Goal: Book appointment/travel/reservation

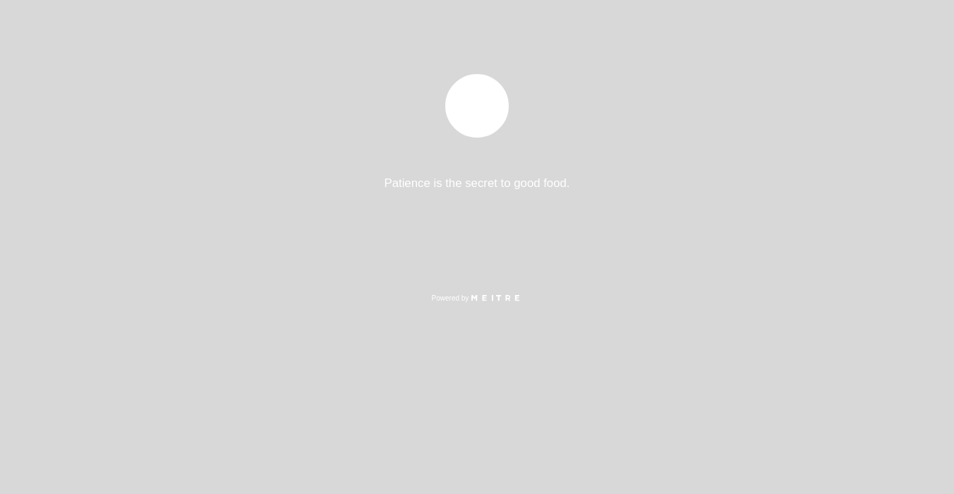
select select "pt"
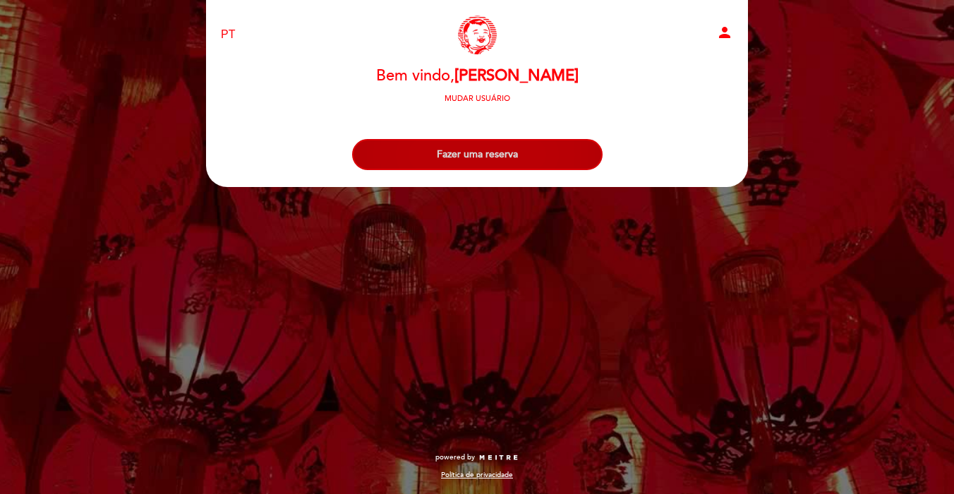
click at [413, 154] on button "Fazer uma reserva" at bounding box center [477, 154] width 251 height 31
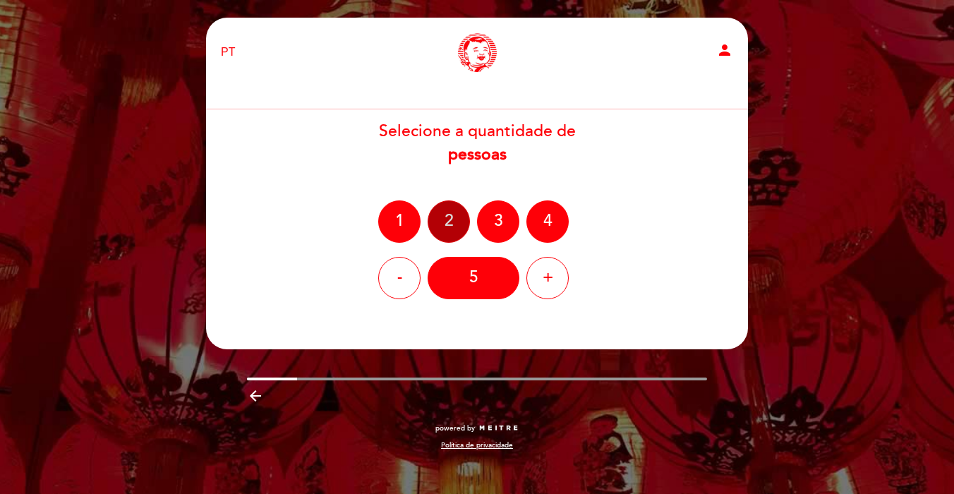
click at [446, 214] on div "2" at bounding box center [449, 221] width 42 height 42
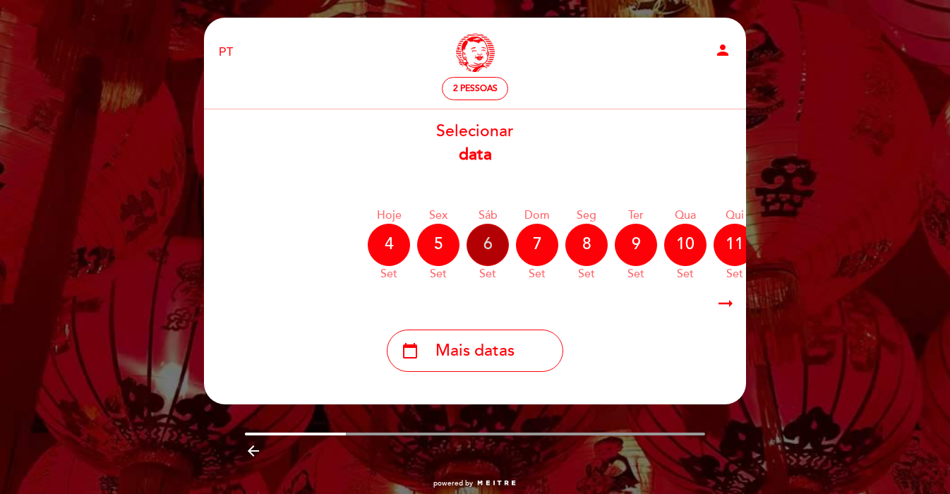
click at [494, 253] on div "6" at bounding box center [488, 245] width 42 height 42
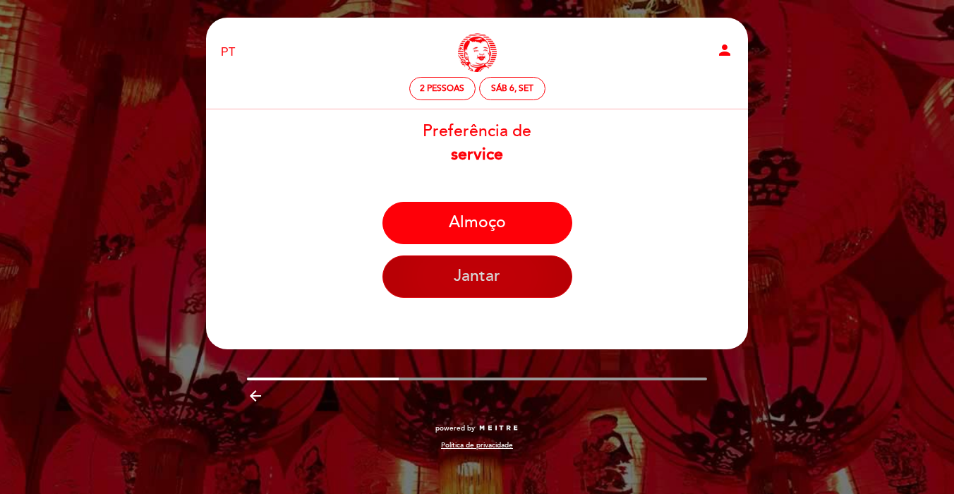
click at [486, 273] on button "Jantar" at bounding box center [478, 276] width 190 height 42
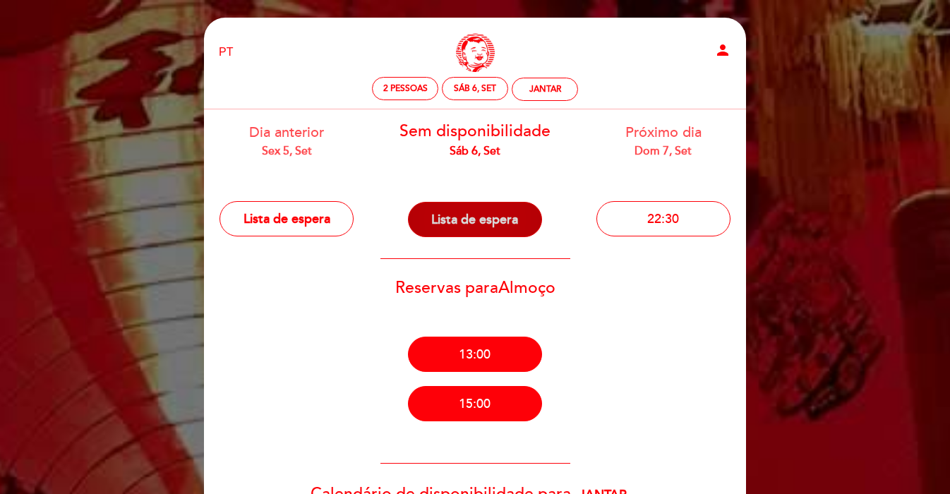
click at [482, 223] on button "Lista de espera" at bounding box center [475, 219] width 134 height 35
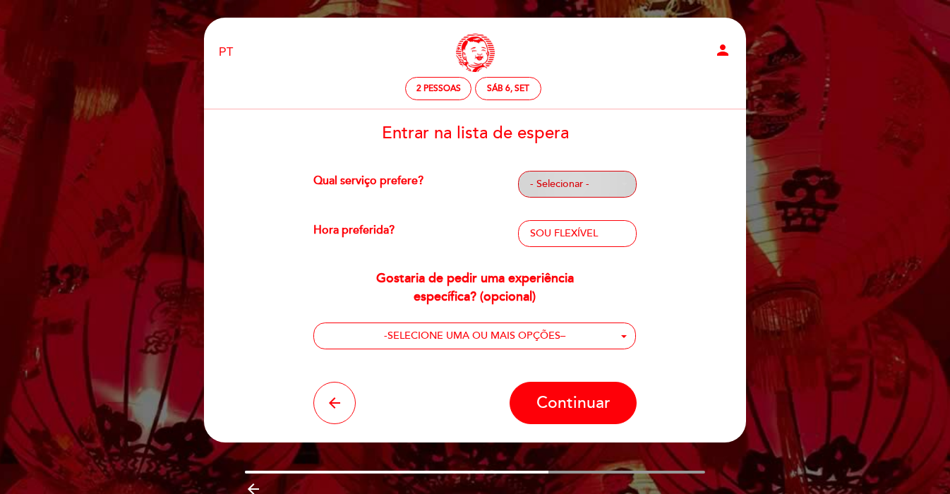
click at [591, 184] on span "- Selecionar -" at bounding box center [577, 184] width 95 height 14
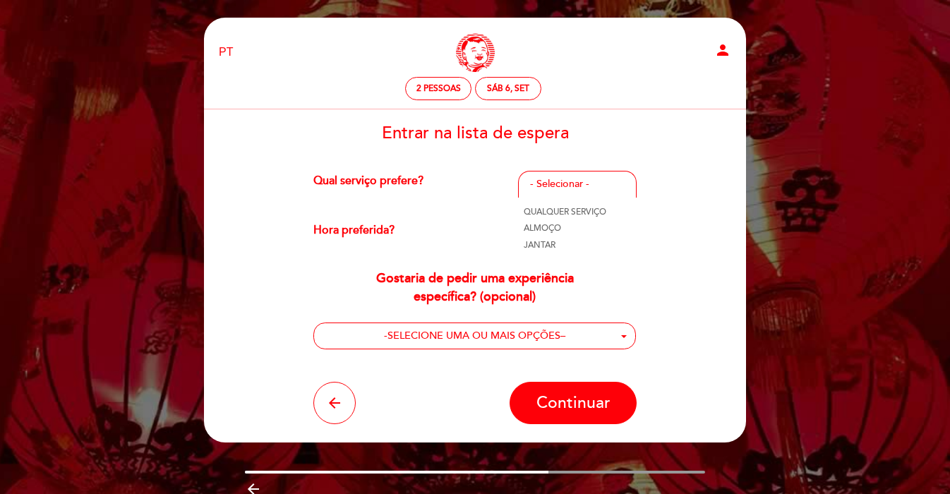
click at [560, 248] on link "JANTAR" at bounding box center [577, 244] width 119 height 17
click at [547, 240] on span "- Selecionar -" at bounding box center [577, 234] width 95 height 14
click at [549, 272] on link "20:00" at bounding box center [577, 278] width 119 height 17
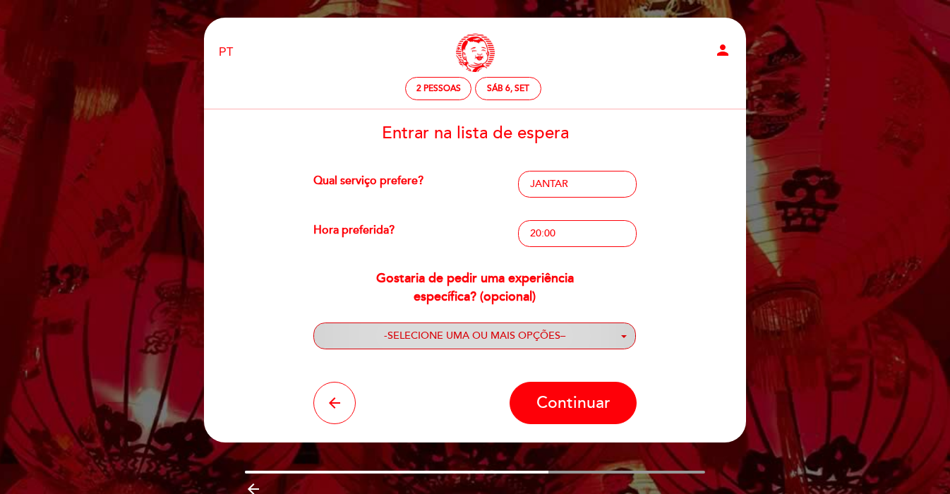
click at [521, 326] on button "- SELECIONE UMA OU MAIS OPÇÕES –" at bounding box center [474, 337] width 323 height 28
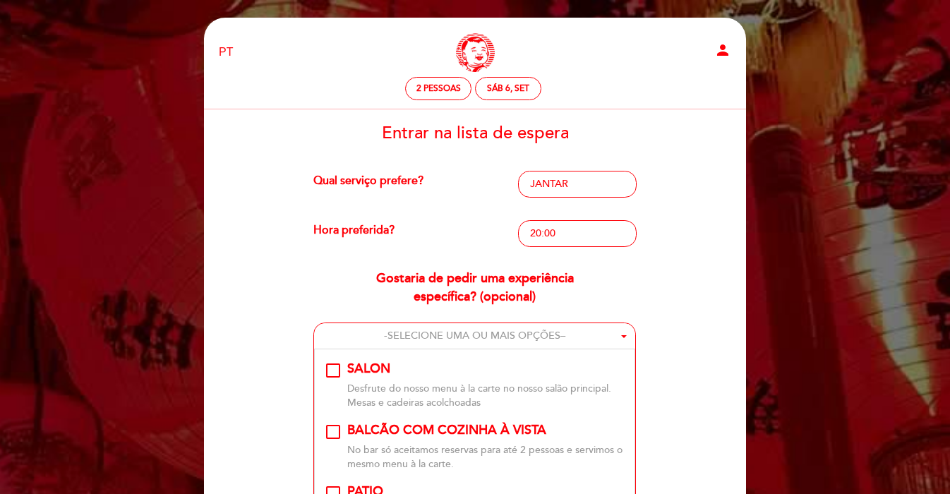
click at [330, 367] on div "SALON\a\9\9\9\9\9\9\9\9\9\9\a\9\9\9\9\9\9\9\9\9\9\a\9\9\9\9\9\9\9\9\9\a\9\9\9\9…" at bounding box center [333, 370] width 14 height 14
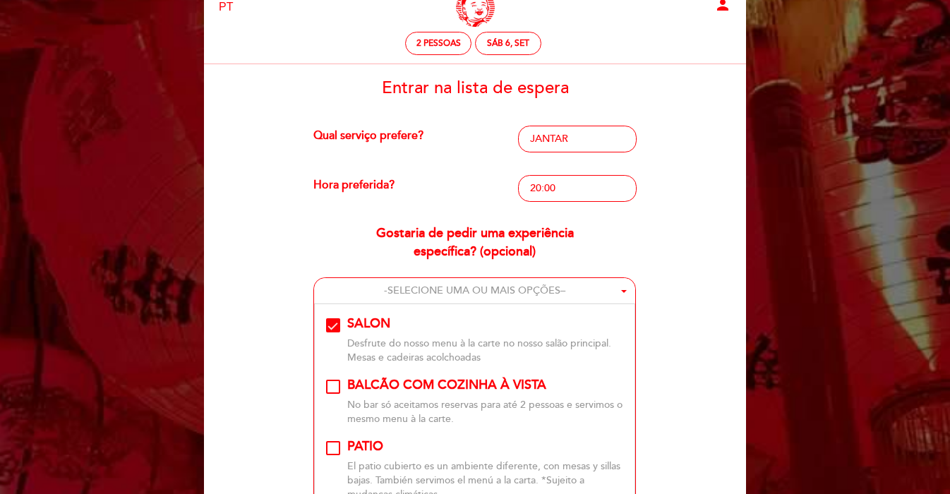
scroll to position [116, 0]
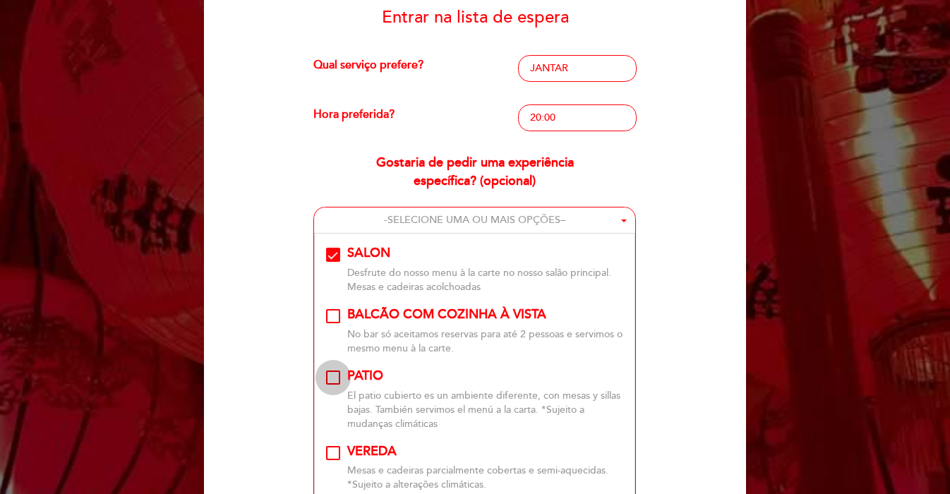
click at [330, 378] on div "PATIO\a\9\9\9\9\9\9\9\9\9\9\a\9\9\9\9\9\9\9\9\9\9\a\9\9\9\9\9\9\9\9\9\a\9\9\9\9…" at bounding box center [333, 378] width 14 height 14
click at [349, 445] on div "VEREDA" at bounding box center [371, 452] width 49 height 18
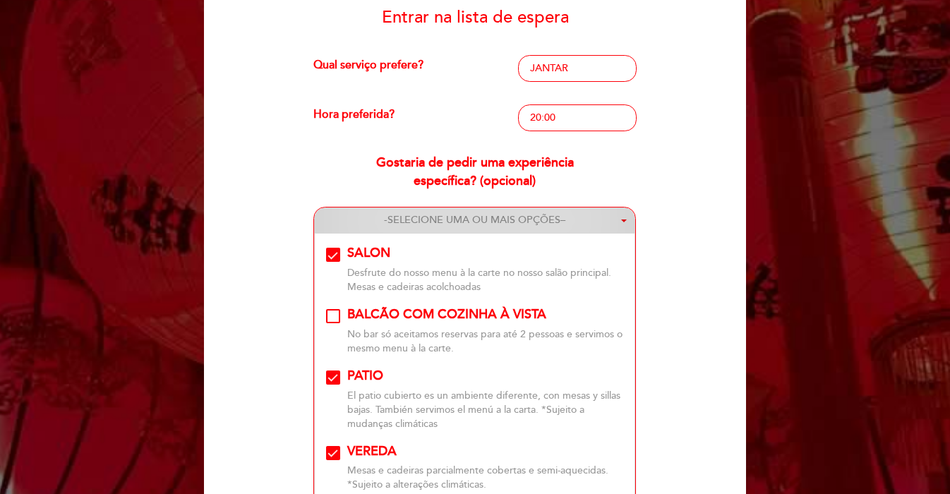
click at [493, 208] on button "- SELECIONE UMA OU MAIS OPÇÕES –" at bounding box center [475, 221] width 322 height 26
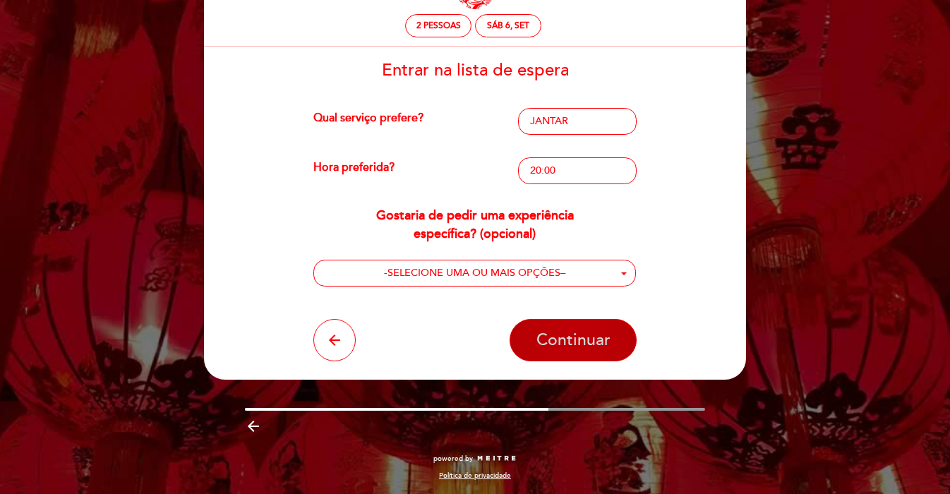
scroll to position [64, 0]
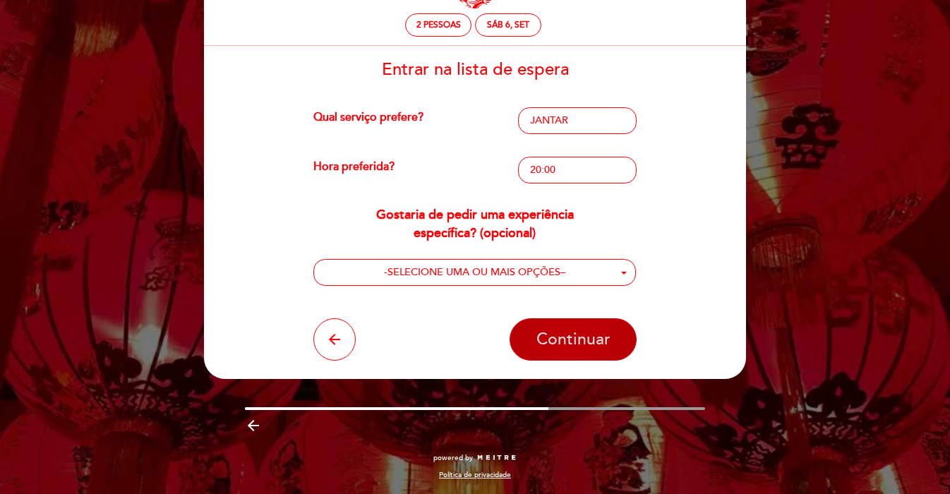
click at [607, 335] on span "Continuar" at bounding box center [573, 340] width 74 height 20
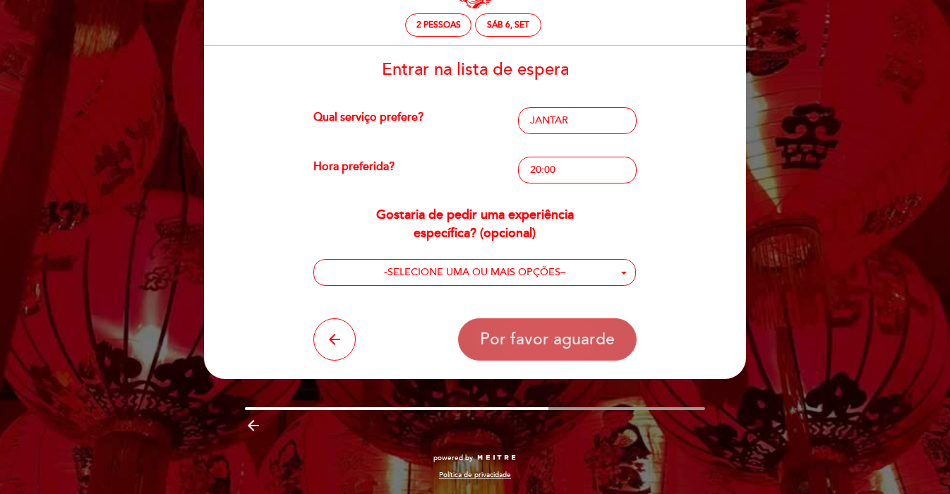
scroll to position [0, 0]
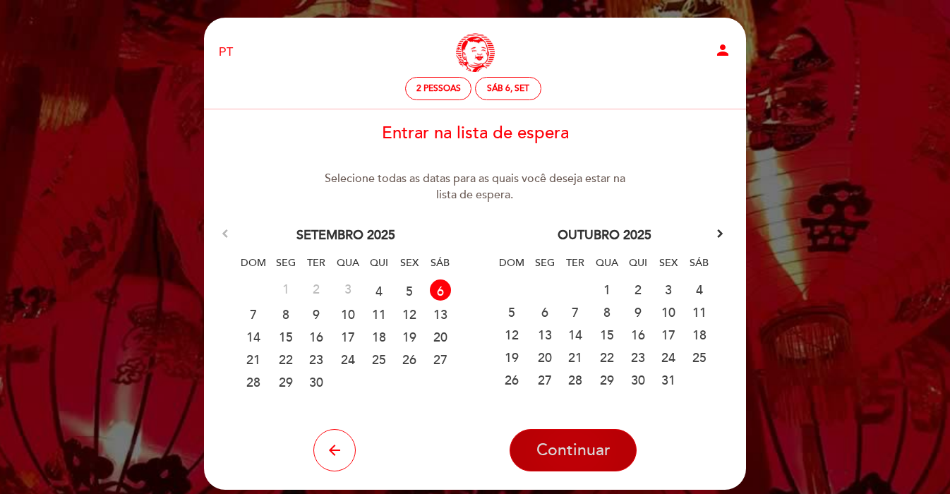
click at [567, 438] on button "Continuar" at bounding box center [573, 450] width 127 height 42
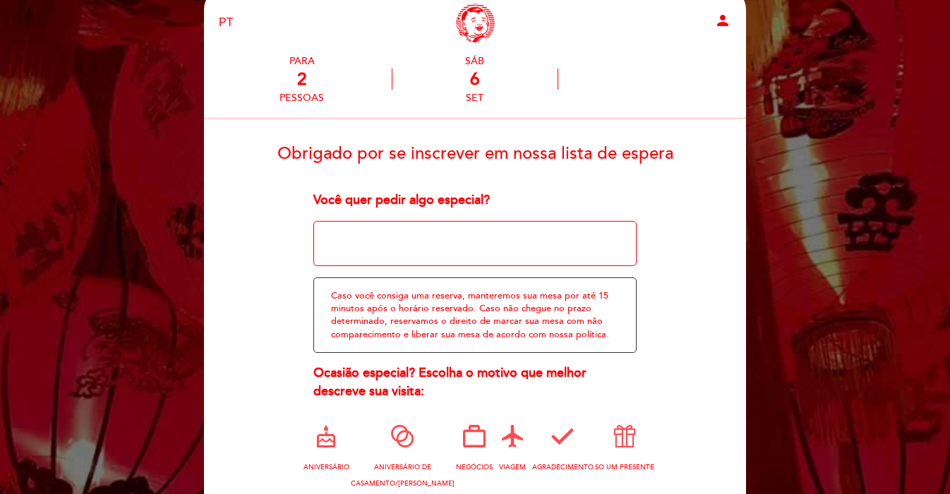
scroll to position [46, 0]
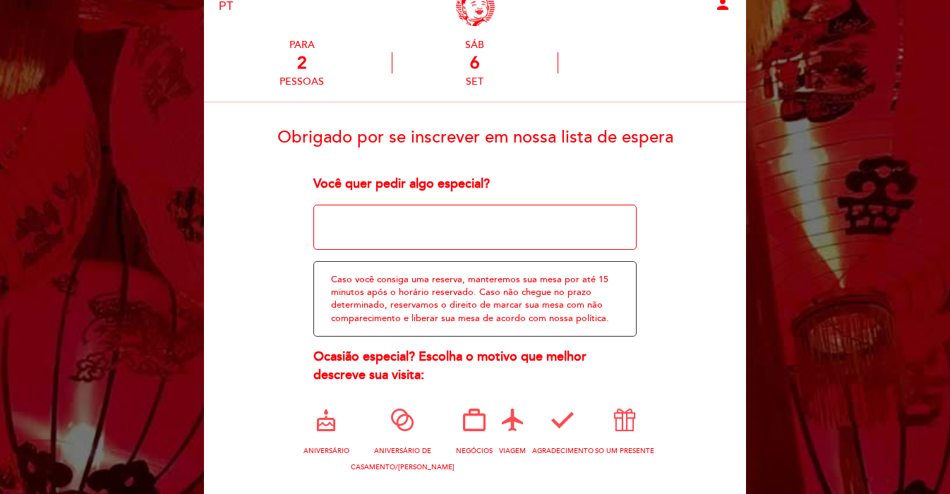
click at [522, 204] on div "Você quer pedir algo especial? Você tem um código promocional? local_offer Caso…" at bounding box center [475, 324] width 324 height 299
click at [512, 232] on textarea at bounding box center [475, 227] width 324 height 45
click at [510, 269] on div "Caso você consiga uma reserva, manteremos sua mesa por até 15 minutos após o ho…" at bounding box center [475, 299] width 324 height 76
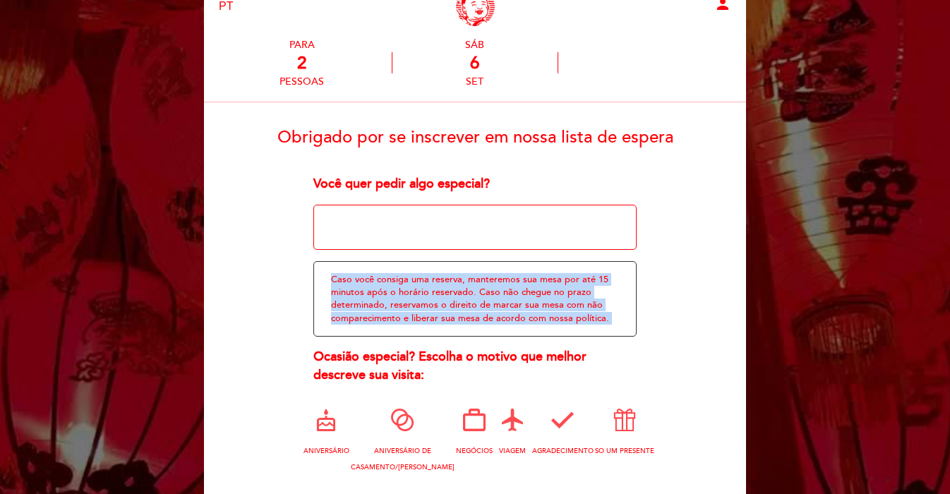
click at [498, 292] on div "Caso você consiga uma reserva, manteremos sua mesa por até 15 minutos após o ho…" at bounding box center [475, 299] width 324 height 76
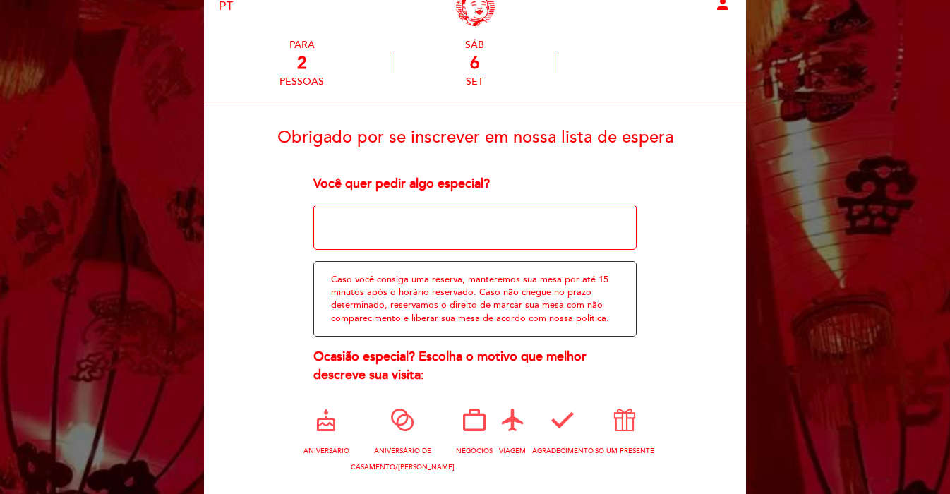
click at [498, 292] on div "Caso você consiga uma reserva, manteremos sua mesa por até 15 minutos após o ho…" at bounding box center [475, 299] width 324 height 76
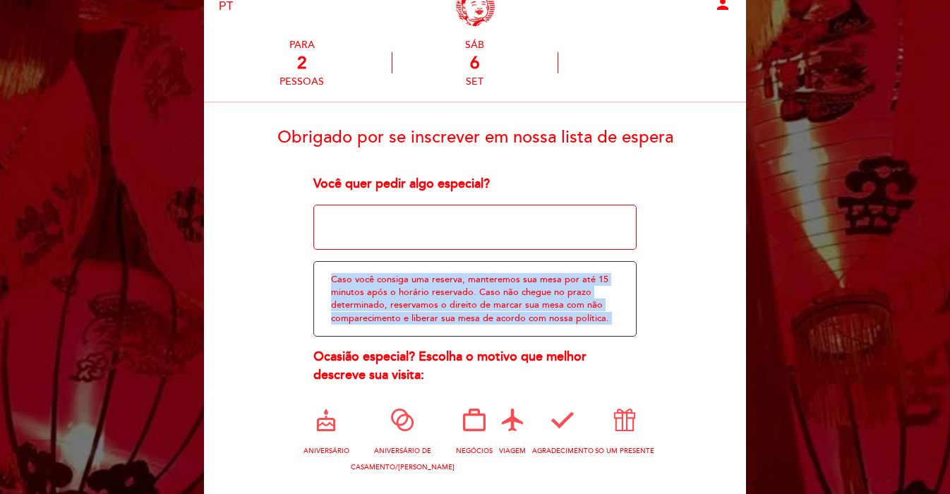
click at [510, 229] on textarea at bounding box center [475, 227] width 324 height 45
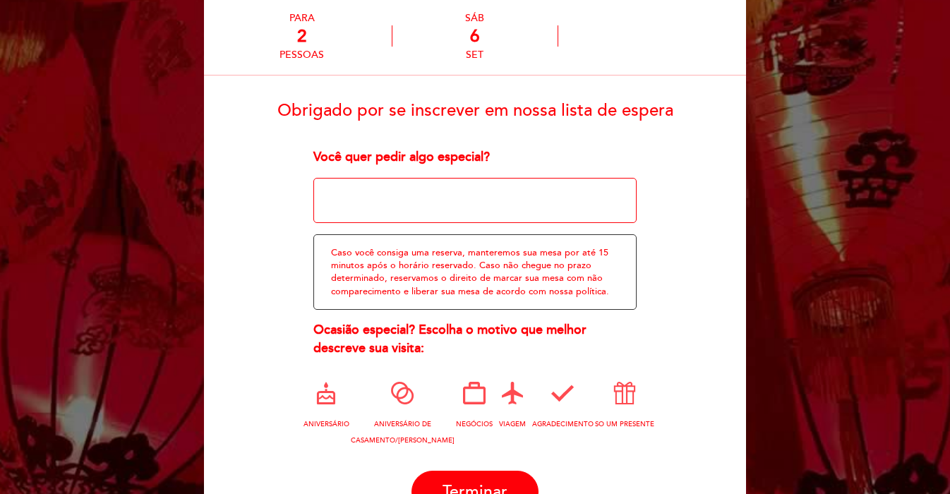
scroll to position [89, 0]
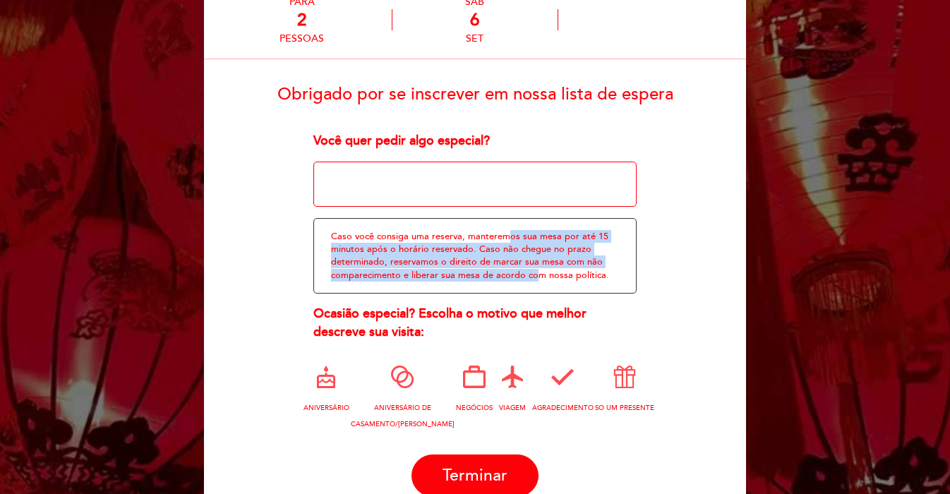
drag, startPoint x: 505, startPoint y: 233, endPoint x: 536, endPoint y: 275, distance: 52.5
click at [536, 275] on div "Caso você consiga uma reserva, manteremos sua mesa por até 15 minutos após o ho…" at bounding box center [475, 256] width 324 height 76
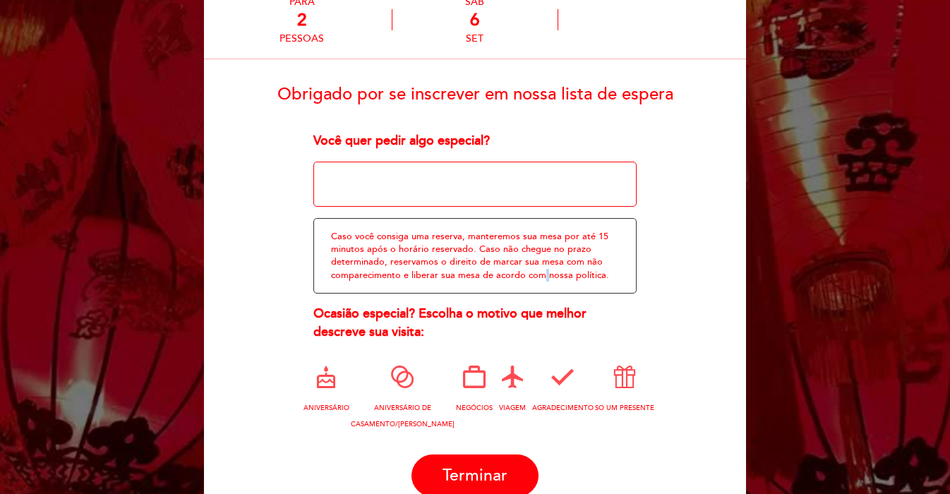
click at [536, 275] on div "Caso você consiga uma reserva, manteremos sua mesa por até 15 minutos após o ho…" at bounding box center [475, 256] width 324 height 76
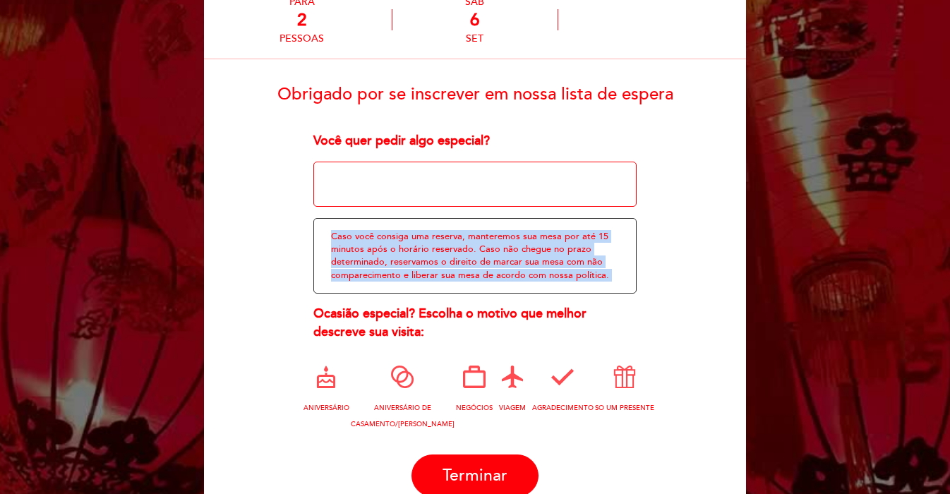
click at [540, 256] on div "Caso você consiga uma reserva, manteremos sua mesa por até 15 minutos após o ho…" at bounding box center [475, 256] width 324 height 76
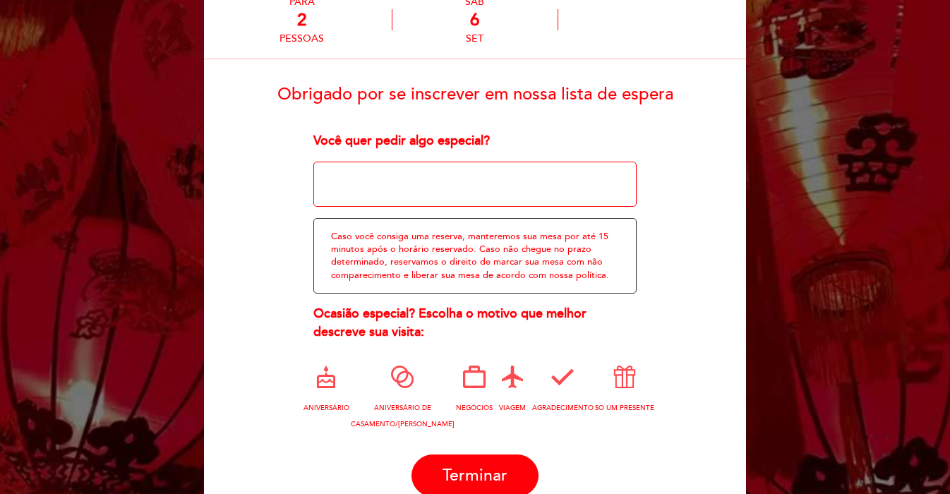
click at [540, 256] on div "Caso você consiga uma reserva, manteremos sua mesa por até 15 minutos após o ho…" at bounding box center [475, 256] width 324 height 76
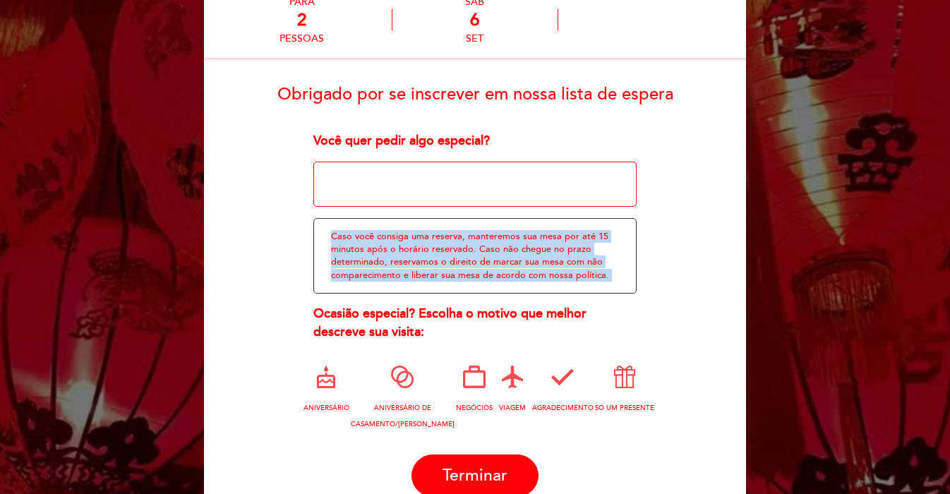
click at [556, 257] on div "Caso você consiga uma reserva, manteremos sua mesa por até 15 minutos após o ho…" at bounding box center [475, 256] width 324 height 76
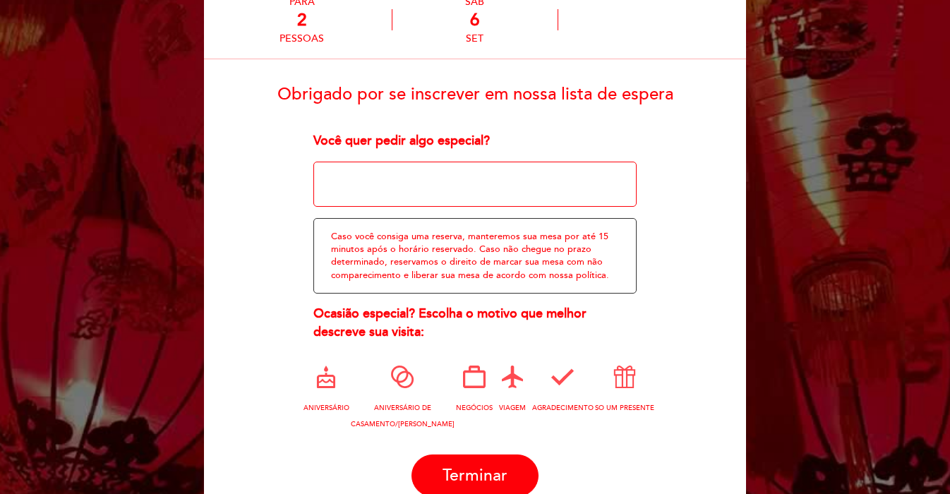
click at [515, 181] on textarea at bounding box center [475, 184] width 324 height 45
click at [500, 128] on form "Obrigado por se inscrever em nossa lista de espera Você quer pedir algo especia…" at bounding box center [475, 285] width 522 height 423
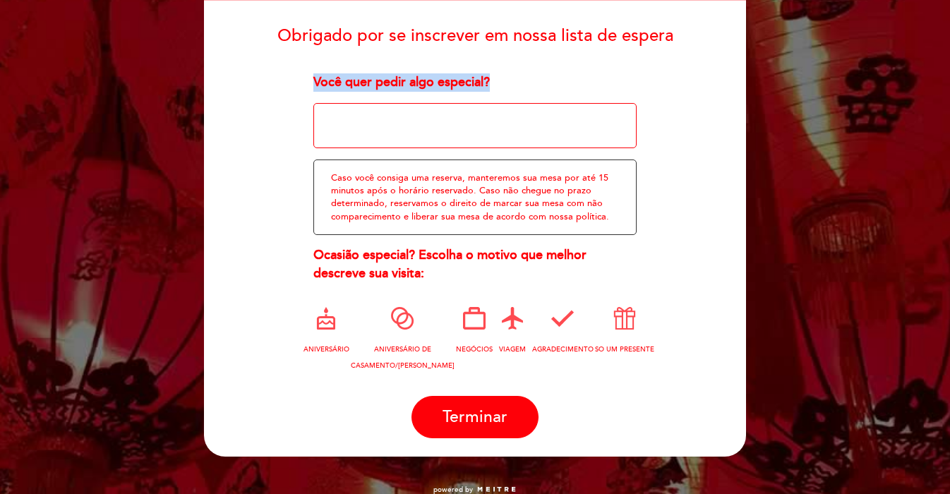
scroll to position [179, 0]
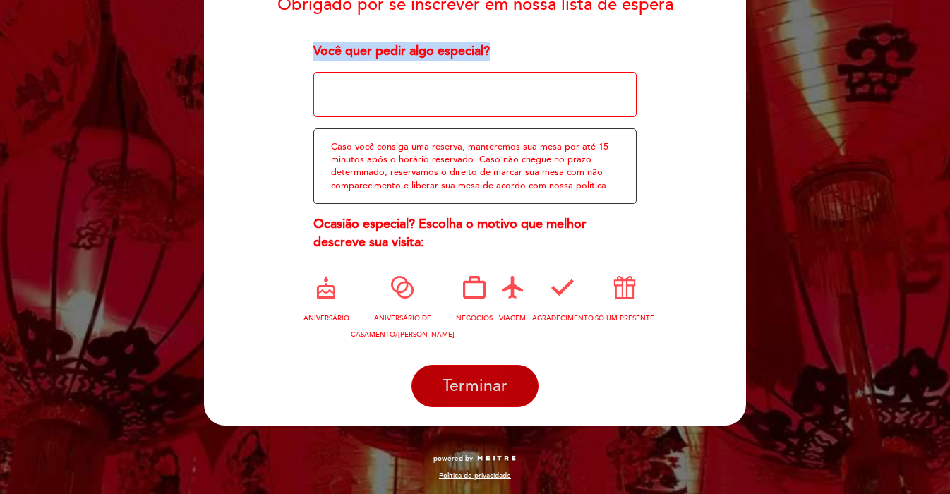
click at [500, 366] on button "Terminar" at bounding box center [474, 386] width 127 height 42
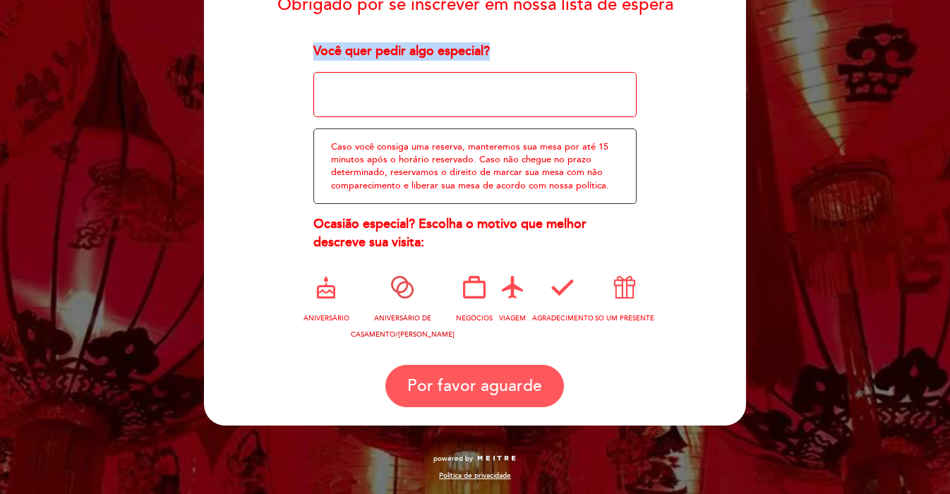
click at [408, 204] on div "Caso você consiga uma reserva, manteremos sua mesa por até 15 minutos após o ho…" at bounding box center [475, 166] width 324 height 76
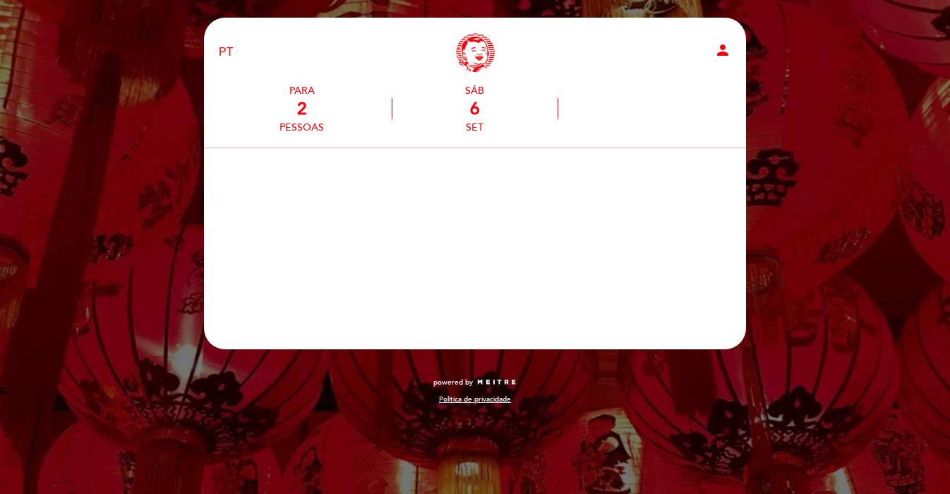
scroll to position [0, 0]
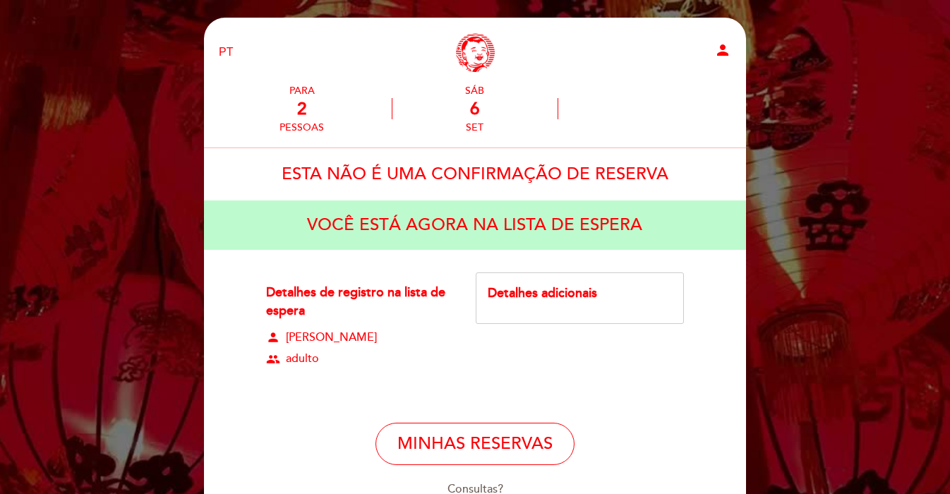
drag, startPoint x: 390, startPoint y: 273, endPoint x: 407, endPoint y: 315, distance: 45.0
click at [407, 315] on div "Detalhes de registro na lista de espera person [PERSON_NAME] group adulto" at bounding box center [371, 330] width 210 height 116
click at [407, 315] on div "Detalhes de registro na lista de espera" at bounding box center [358, 302] width 184 height 36
click at [406, 276] on div "Detalhes de registro na lista de espera person [PERSON_NAME] group adulto" at bounding box center [371, 330] width 210 height 116
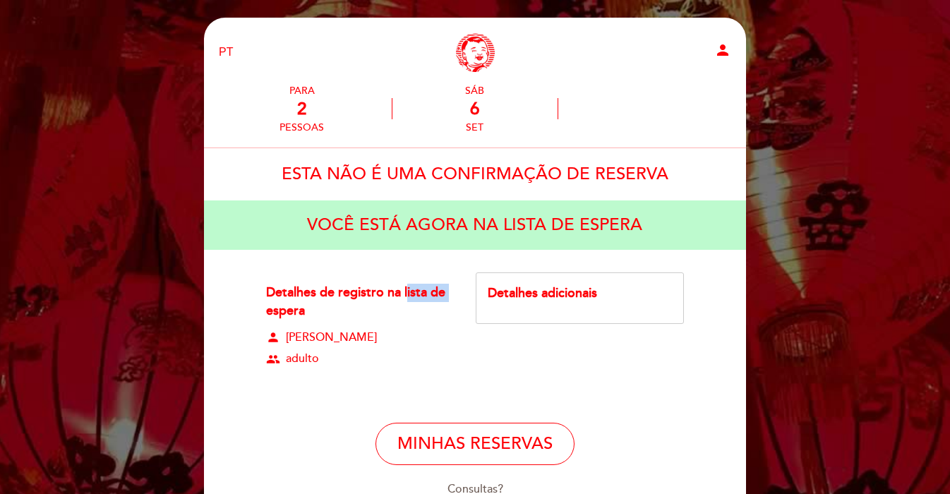
click at [406, 276] on div "Detalhes de registro na lista de espera person [PERSON_NAME] group adulto" at bounding box center [371, 330] width 210 height 116
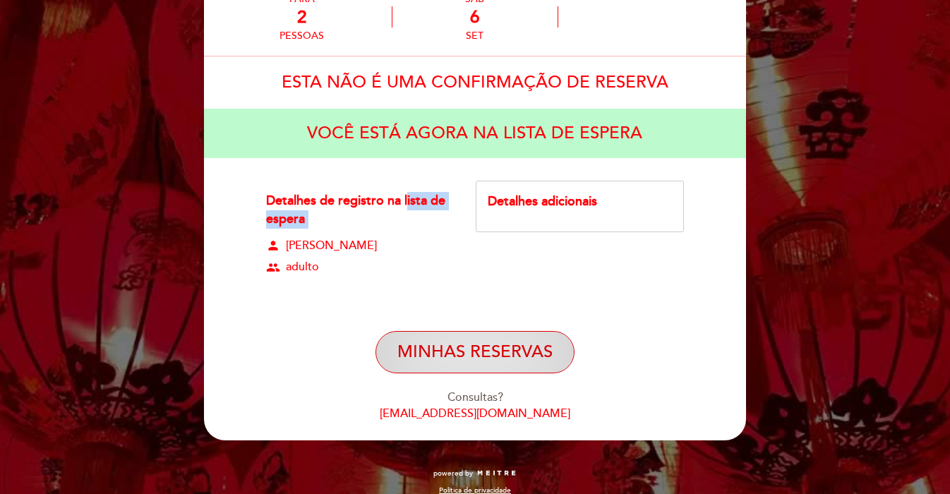
scroll to position [107, 0]
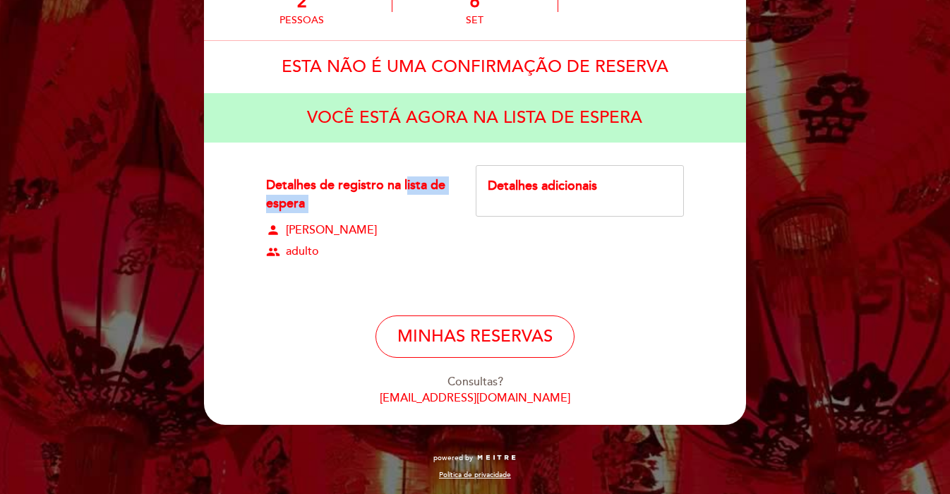
click at [533, 178] on div "Detalhes adicionais" at bounding box center [580, 186] width 184 height 18
click at [536, 197] on div "Detalhes adicionais" at bounding box center [580, 191] width 208 height 52
click at [453, 204] on div "Detalhes de registro na lista de espera person [PERSON_NAME] group adulto" at bounding box center [371, 223] width 210 height 116
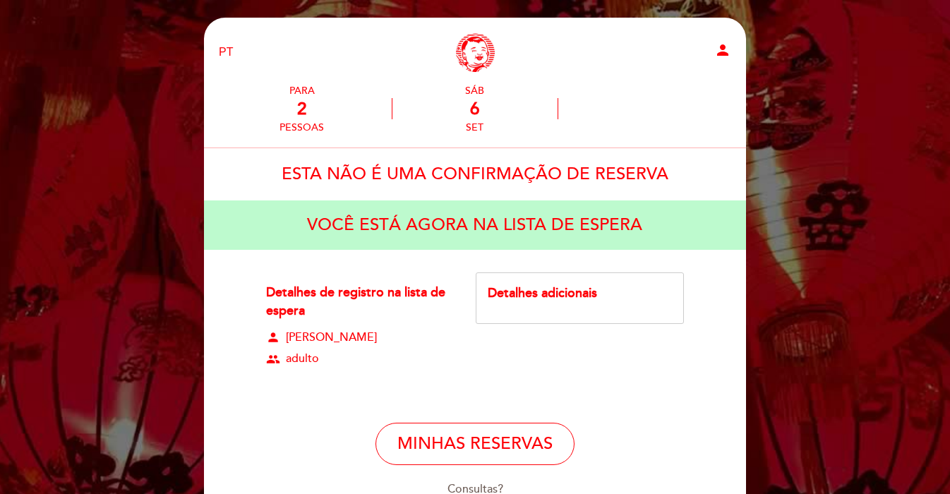
scroll to position [8, 0]
